Goal: Transaction & Acquisition: Purchase product/service

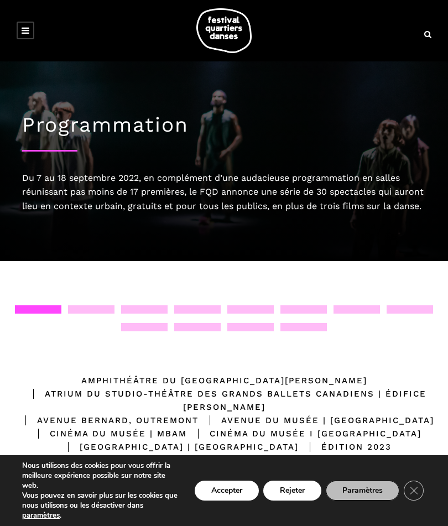
click at [45, 314] on div at bounding box center [38, 310] width 46 height 8
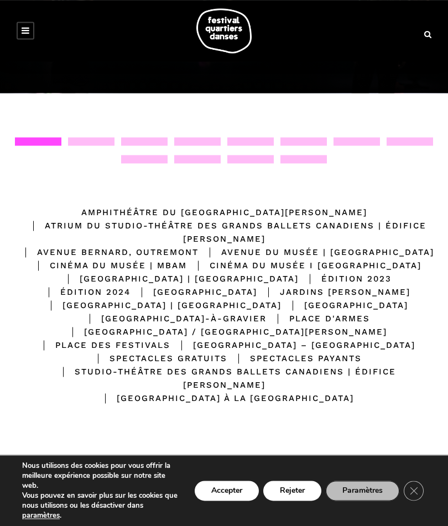
click at [297, 501] on button "Rejeter" at bounding box center [292, 491] width 58 height 20
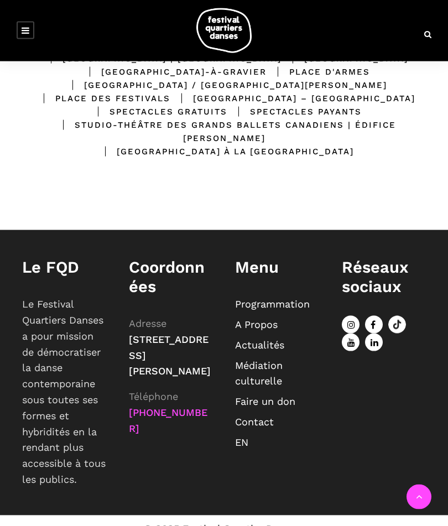
scroll to position [415, 0]
click at [301, 310] on link "Programmation" at bounding box center [272, 304] width 75 height 12
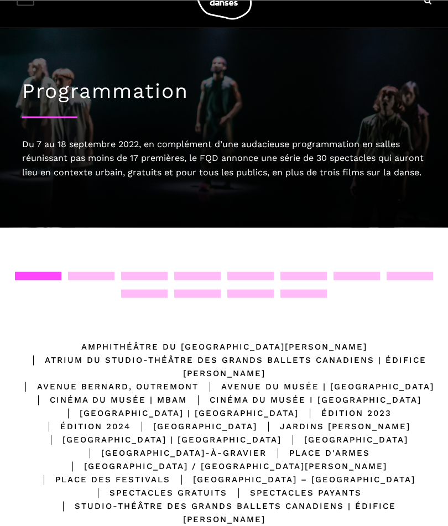
scroll to position [28, 0]
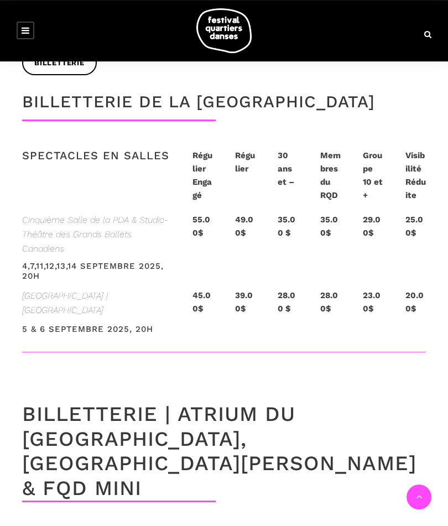
scroll to position [2321, 0]
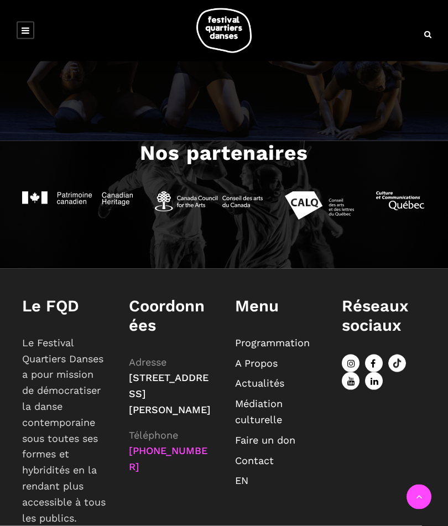
scroll to position [996, 0]
click at [300, 342] on link "Programmation" at bounding box center [272, 343] width 75 height 12
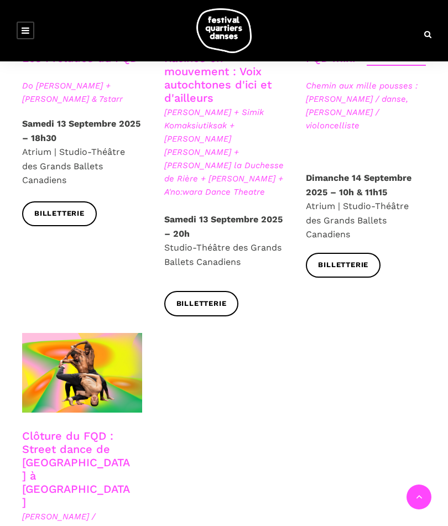
scroll to position [1711, 0]
